Goal: Information Seeking & Learning: Understand process/instructions

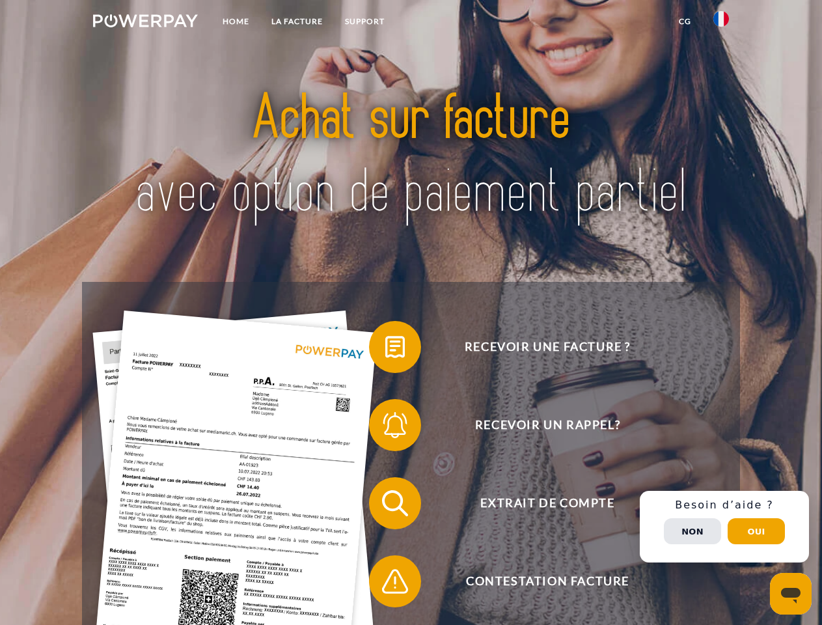
click at [145, 23] on img at bounding box center [145, 20] width 105 height 13
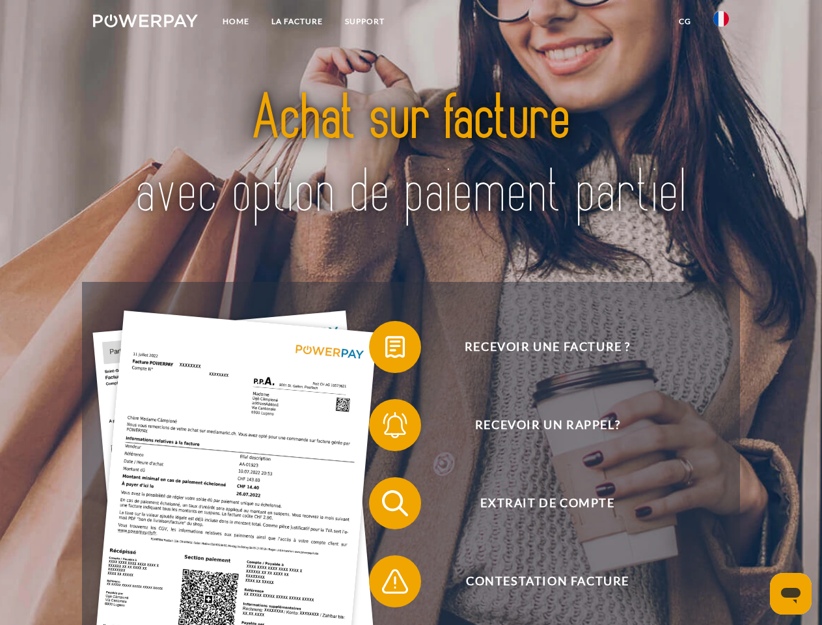
click at [721, 23] on img at bounding box center [721, 19] width 16 height 16
click at [684, 21] on link "CG" at bounding box center [685, 21] width 34 height 23
click at [385, 349] on span at bounding box center [375, 346] width 65 height 65
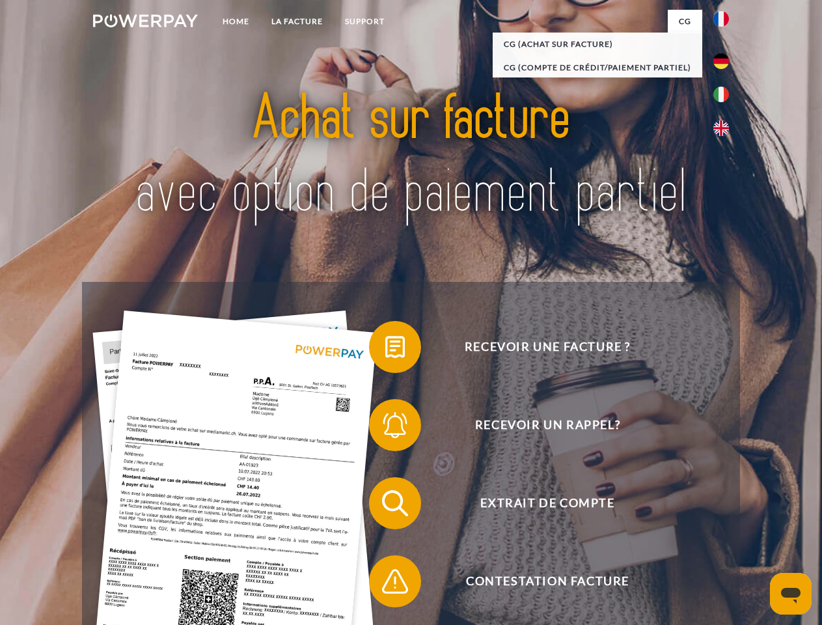
click at [385, 427] on span at bounding box center [375, 424] width 65 height 65
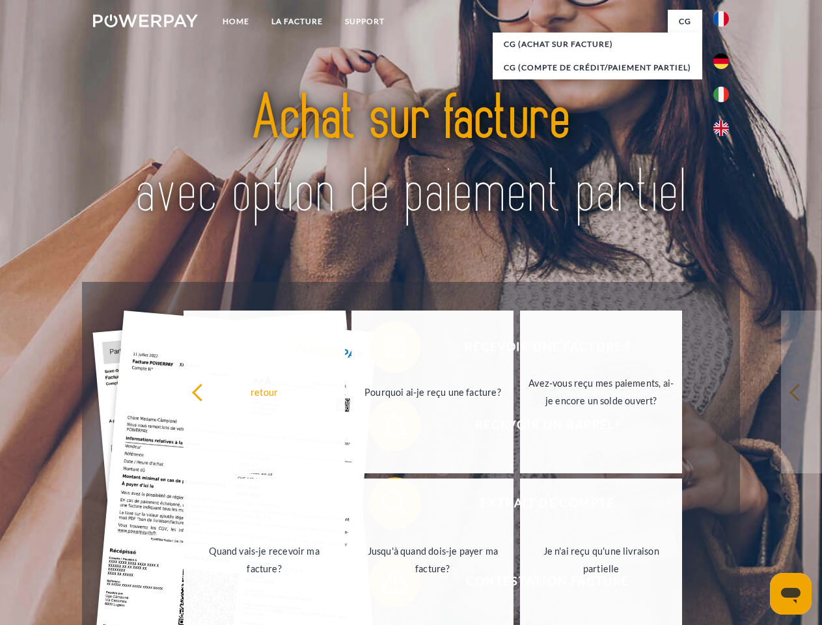
click at [385, 506] on link "Jusqu'à quand dois-je payer ma facture?" at bounding box center [432, 559] width 162 height 163
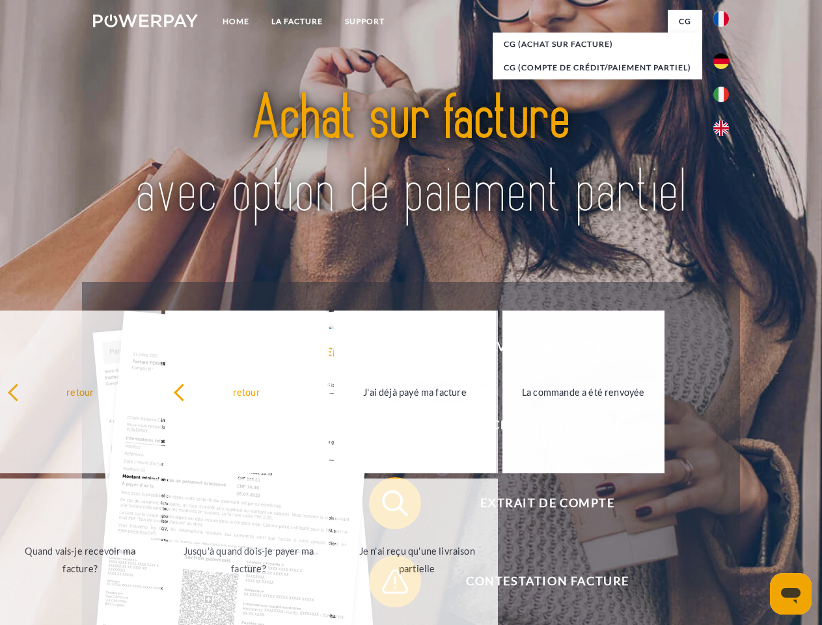
click at [385, 584] on link "Je n'ai reçu qu'une livraison partielle" at bounding box center [417, 559] width 162 height 163
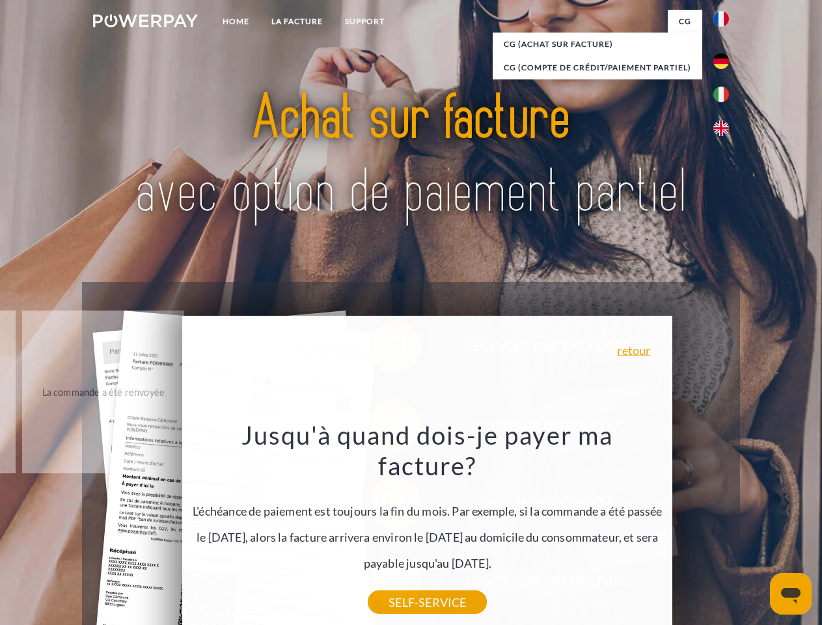
click at [724, 526] on div "Recevoir une facture ? Recevoir un rappel? Extrait de compte retour" at bounding box center [410, 542] width 657 height 521
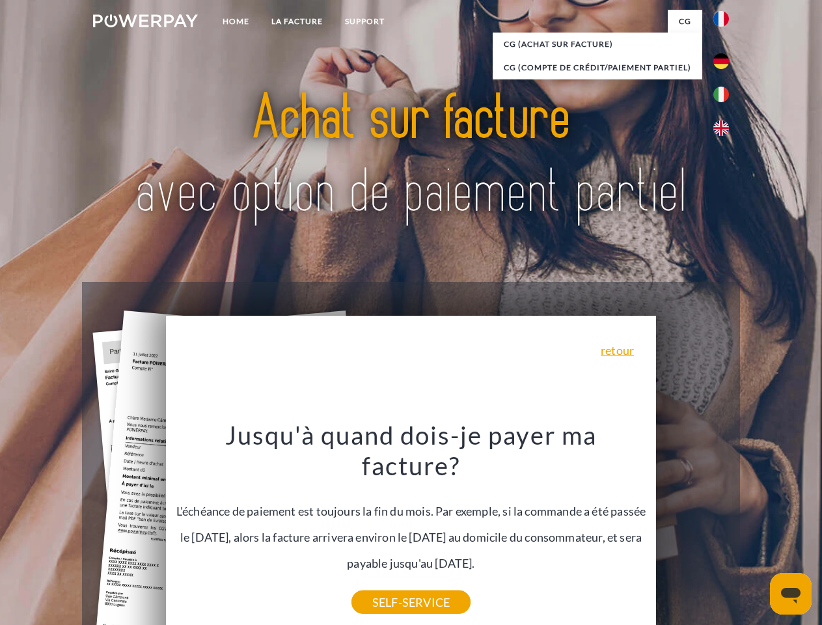
click at [692, 529] on span "Extrait de compte" at bounding box center [547, 503] width 319 height 52
click at [756, 531] on header "Home LA FACTURE Support" at bounding box center [411, 449] width 822 height 899
